Goal: Book appointment/travel/reservation

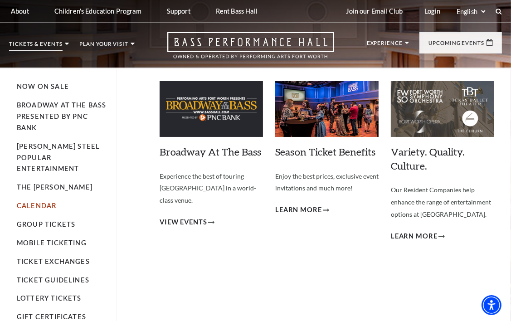
click at [45, 202] on link "Calendar" at bounding box center [36, 206] width 39 height 8
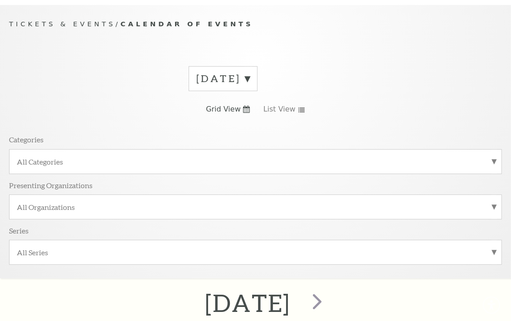
scroll to position [76, 0]
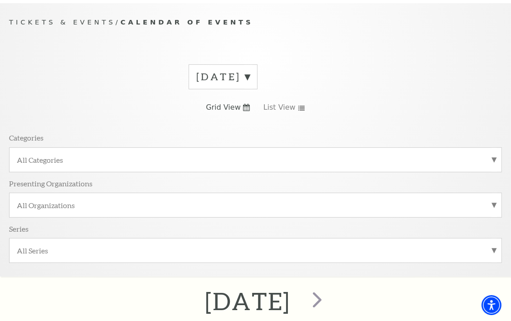
click at [99, 155] on label "All Categories" at bounding box center [255, 160] width 477 height 10
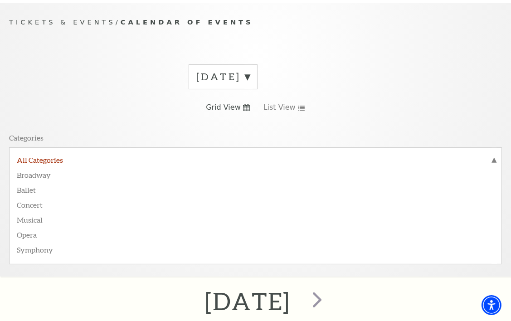
click at [99, 155] on label "All Categories" at bounding box center [255, 161] width 477 height 12
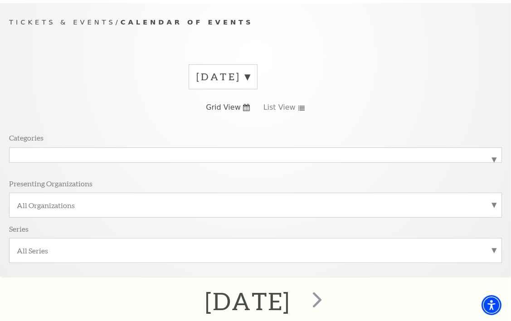
click at [91, 116] on div "[DATE] Grid View List View Categories All Categories Presenting Organizations A…" at bounding box center [255, 167] width 492 height 218
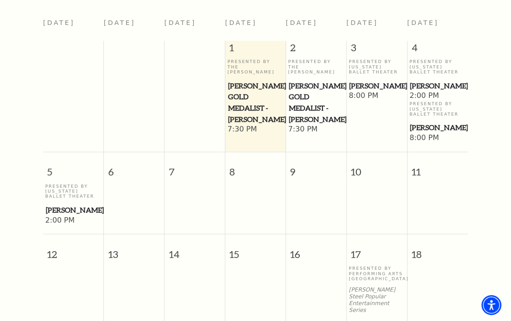
scroll to position [393, 0]
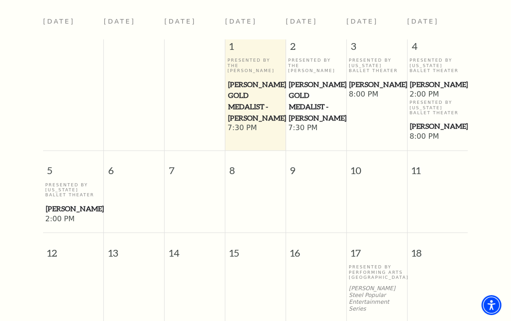
click at [362, 181] on span "10" at bounding box center [377, 166] width 60 height 31
click at [353, 167] on span "10" at bounding box center [377, 166] width 60 height 31
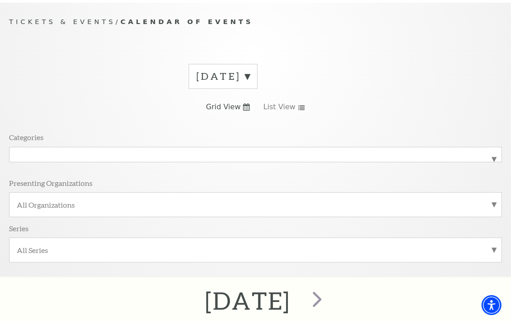
scroll to position [0, 0]
